Goal: Information Seeking & Learning: Learn about a topic

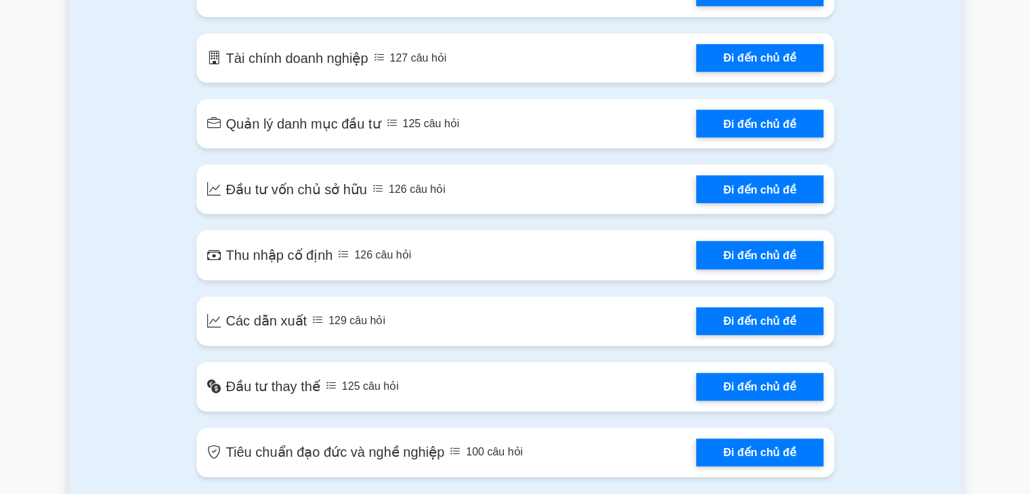
scroll to position [1017, 0]
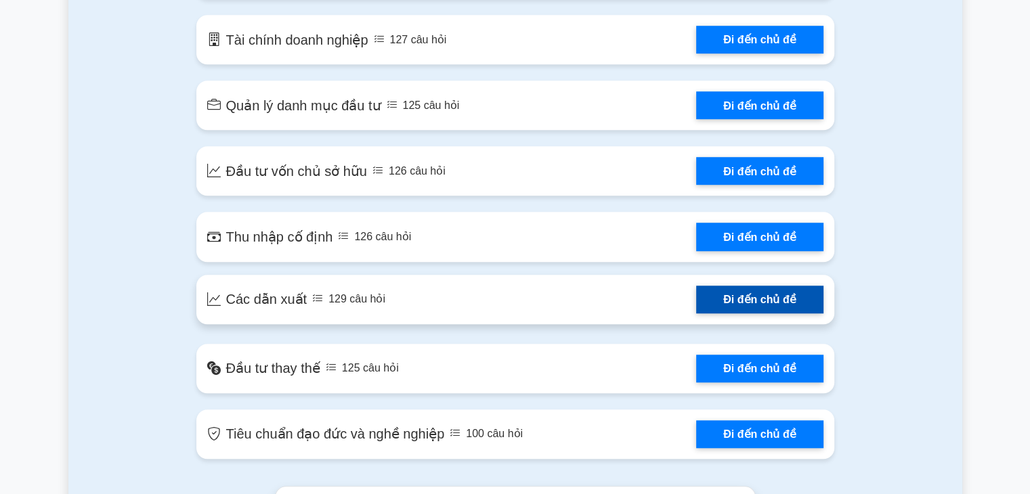
click at [696, 303] on link "Đi đến chủ đề" at bounding box center [759, 300] width 127 height 28
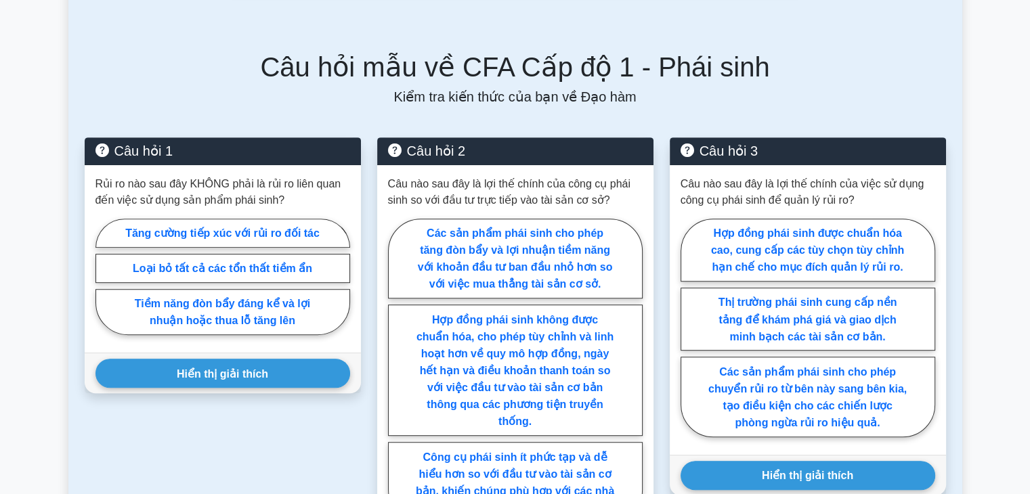
scroll to position [632, 0]
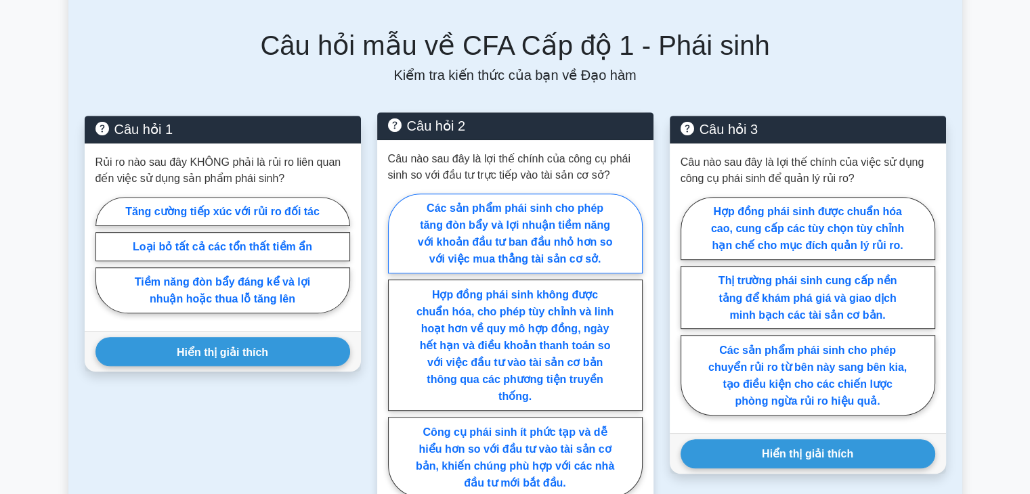
click at [590, 236] on label "Các sản phẩm phái sinh cho phép tăng đòn bẩy và lợi nhuận tiềm năng với khoản đ…" at bounding box center [515, 234] width 255 height 81
click at [397, 345] on input "Các sản phẩm phái sinh cho phép tăng đòn bẩy và lợi nhuận tiềm năng với khoản đ…" at bounding box center [392, 349] width 9 height 9
radio input "true"
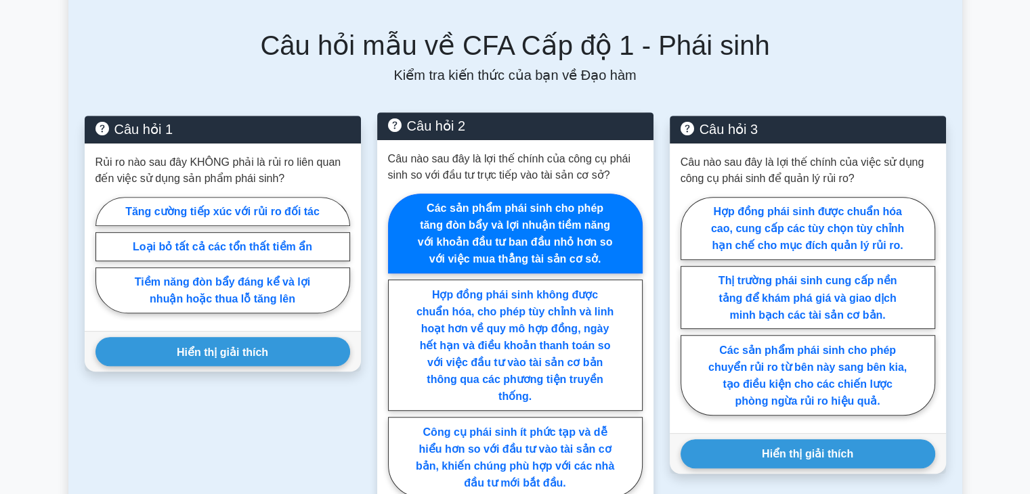
scroll to position [993, 0]
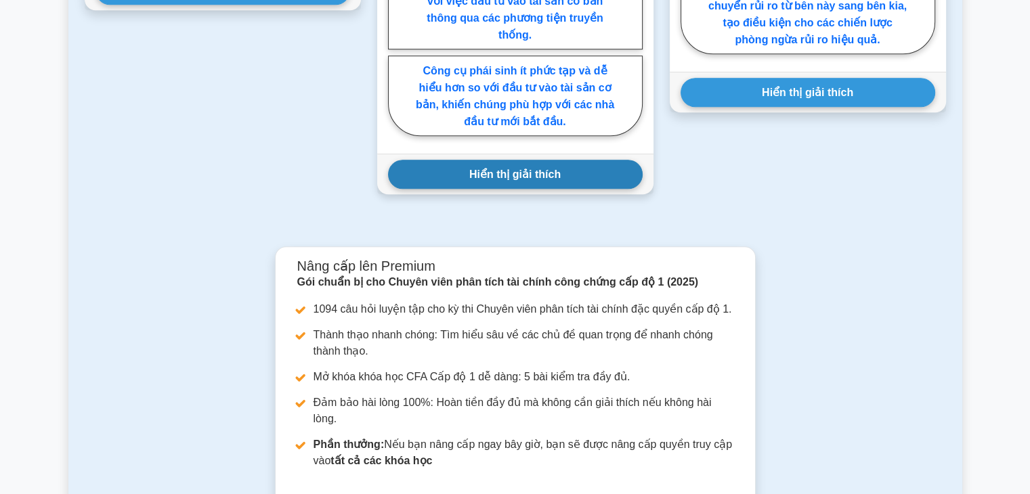
click at [589, 189] on button "Hiển thị giải thích" at bounding box center [515, 174] width 255 height 29
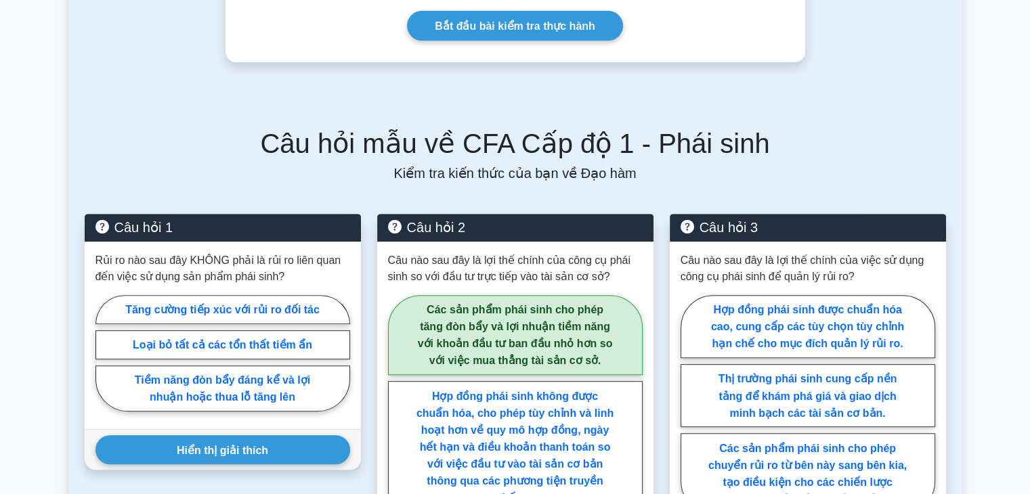
scroll to position [0, 0]
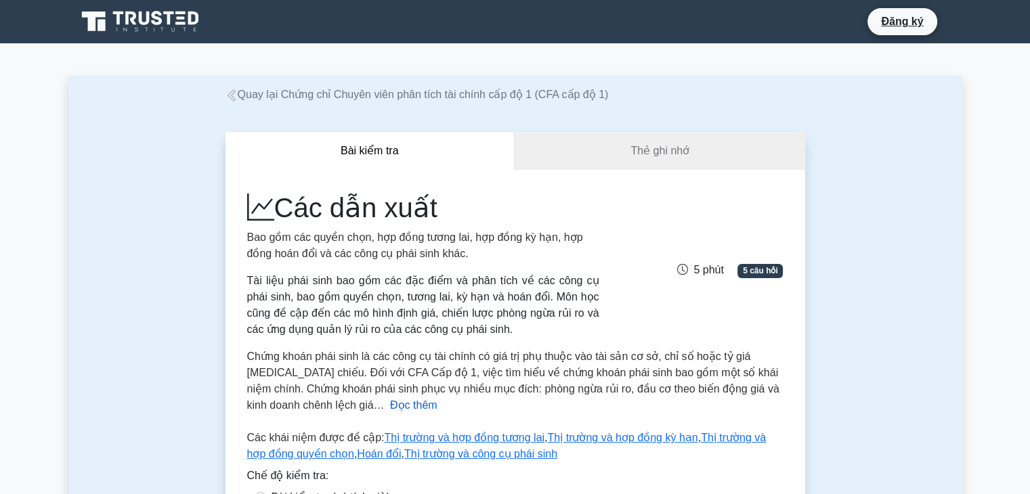
click at [390, 410] on font "Đọc thêm" at bounding box center [413, 405] width 47 height 12
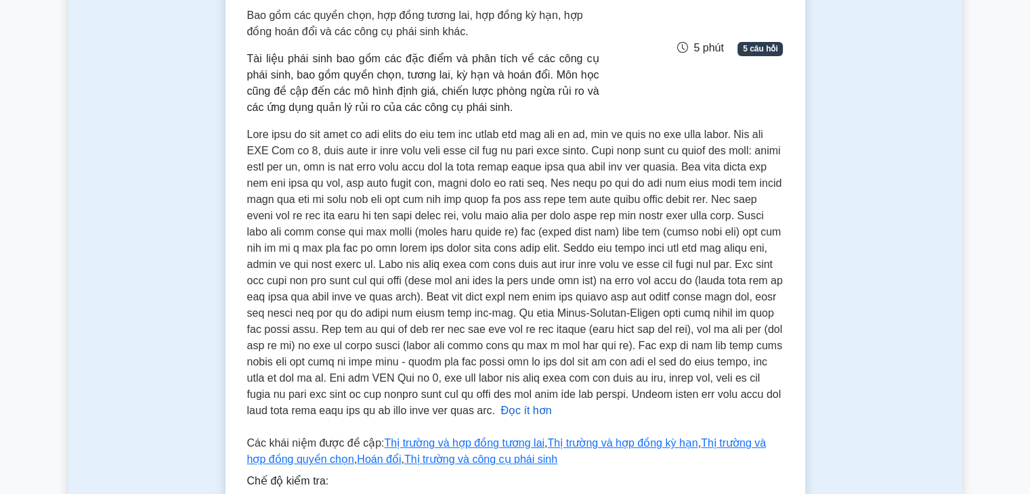
scroll to position [253, 0]
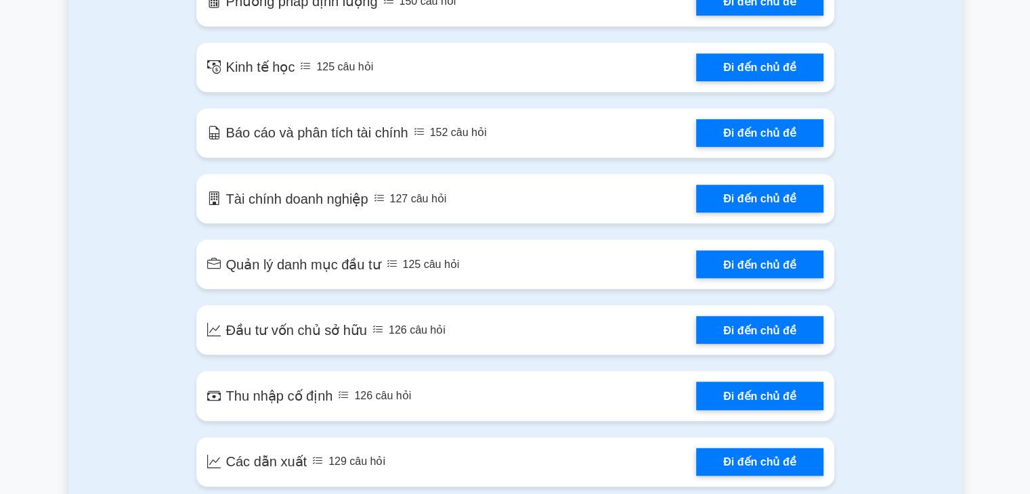
scroll to position [857, 0]
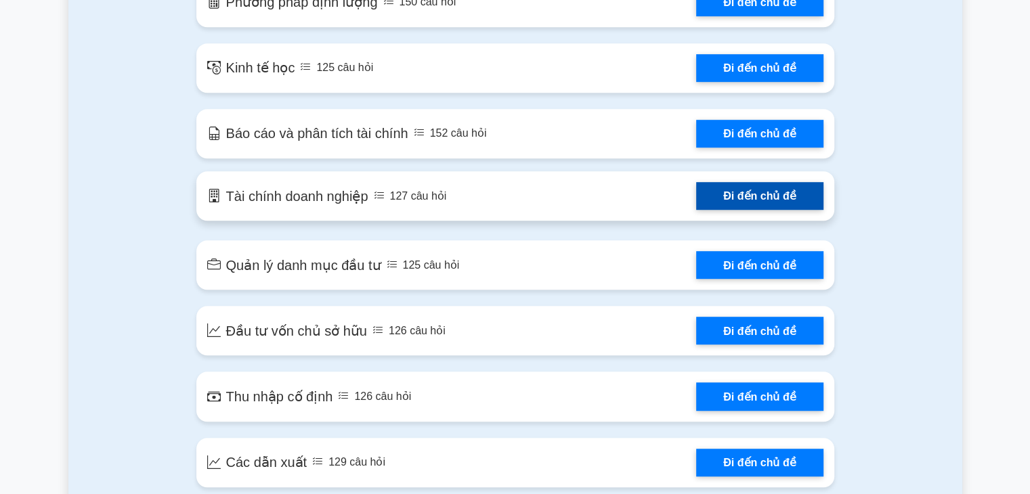
click at [696, 197] on link "Đi đến chủ đề" at bounding box center [759, 196] width 127 height 28
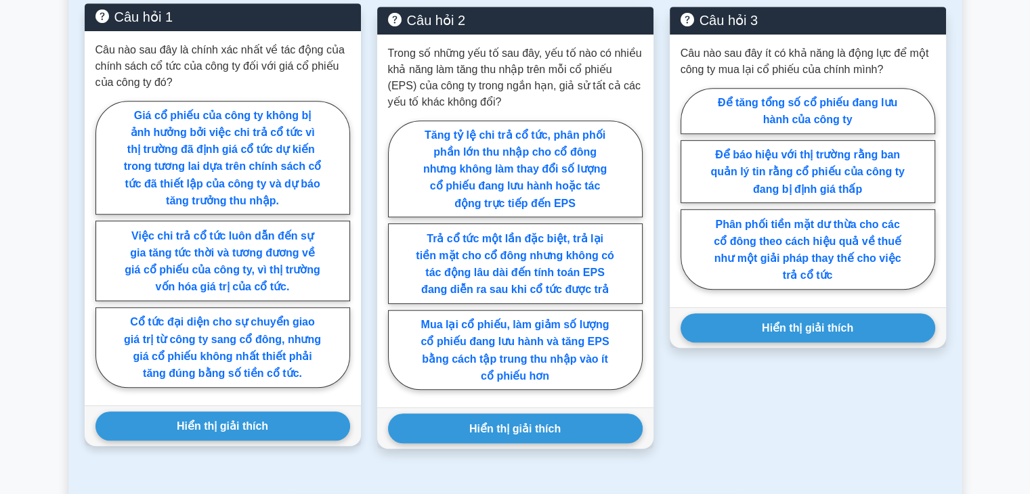
scroll to position [725, 0]
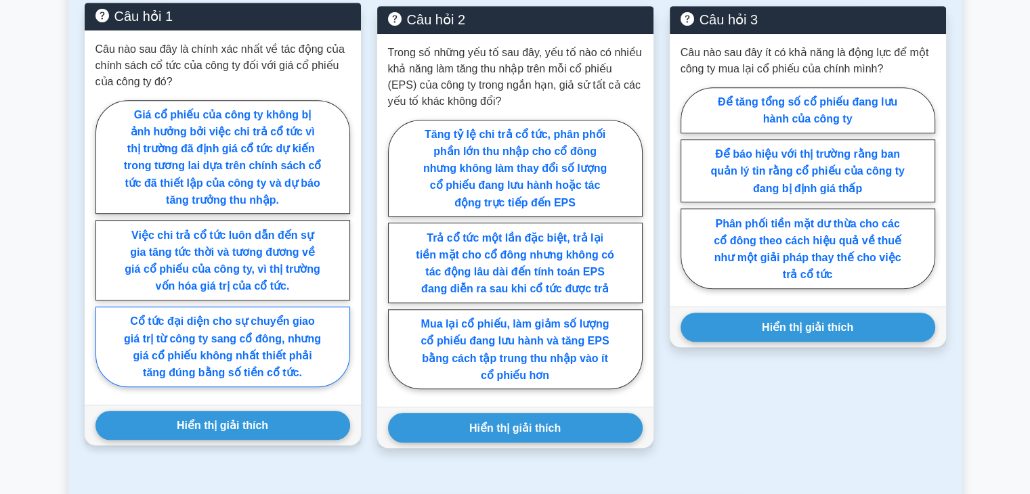
click at [269, 369] on font "Cổ tức đại diện cho sự chuyển giao giá trị từ công ty sang cổ đông, nhưng giá c…" at bounding box center [222, 347] width 197 height 62
click at [104, 252] on input "Cổ tức đại diện cho sự chuyển giao giá trị từ công ty sang cổ đông, nhưng giá c…" at bounding box center [99, 247] width 9 height 9
radio input "true"
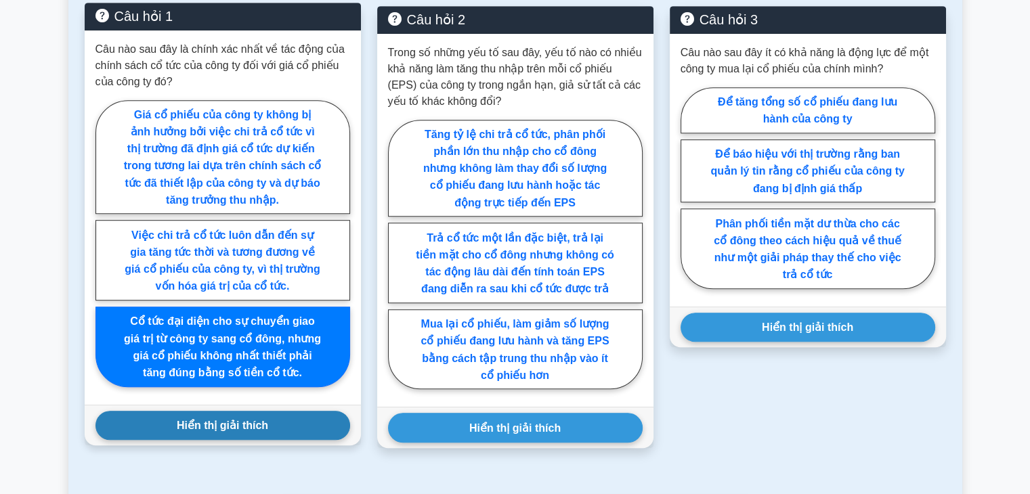
click at [250, 431] on font "Hiển thị giải thích" at bounding box center [222, 426] width 91 height 12
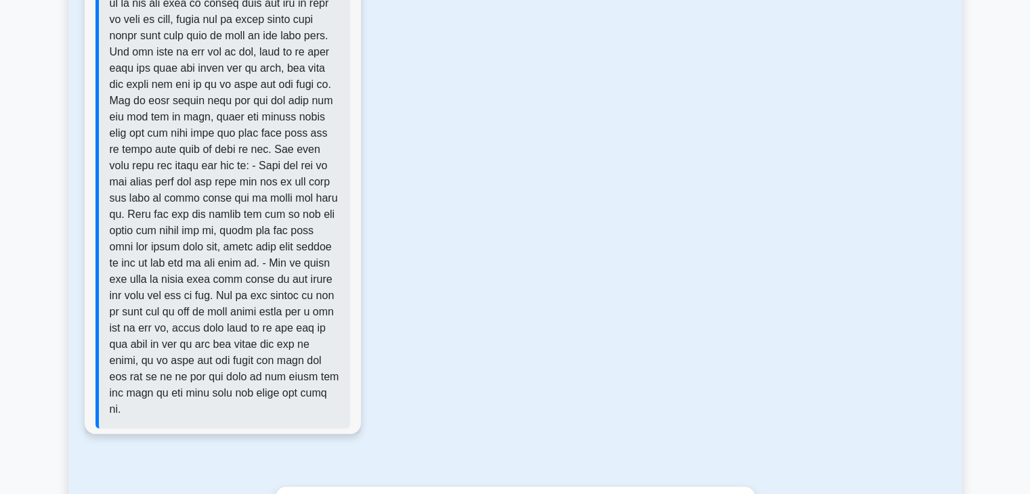
scroll to position [1288, 0]
click at [266, 413] on font at bounding box center [225, 190] width 230 height 450
click at [269, 402] on font at bounding box center [225, 190] width 230 height 450
drag, startPoint x: 269, startPoint y: 407, endPoint x: 264, endPoint y: 415, distance: 9.8
click at [264, 415] on font at bounding box center [225, 190] width 230 height 450
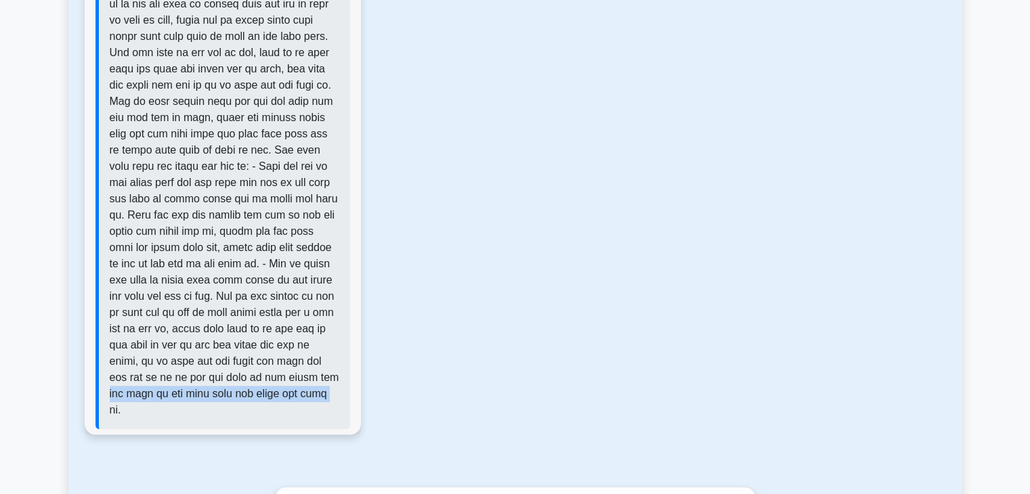
click at [264, 415] on font at bounding box center [225, 190] width 230 height 450
click at [293, 375] on font at bounding box center [225, 190] width 230 height 450
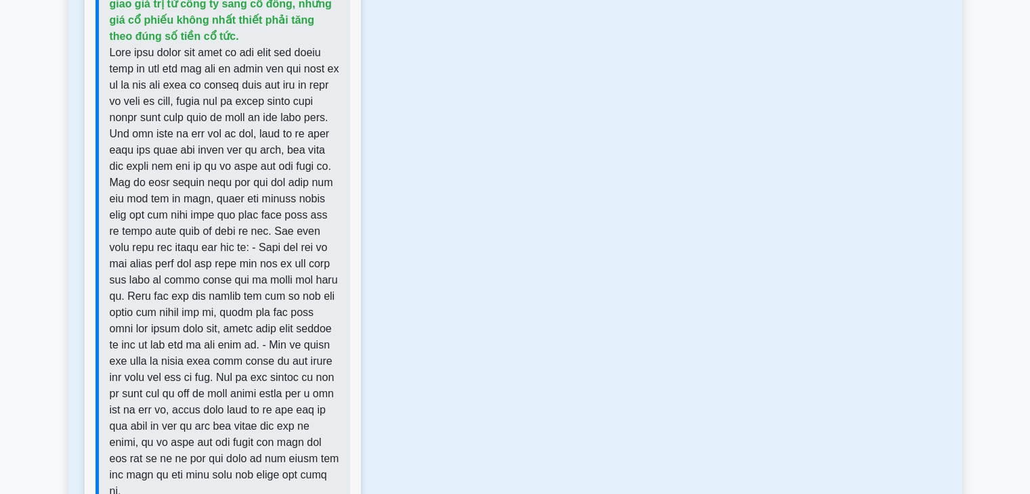
scroll to position [1234, 0]
